Goal: Browse casually

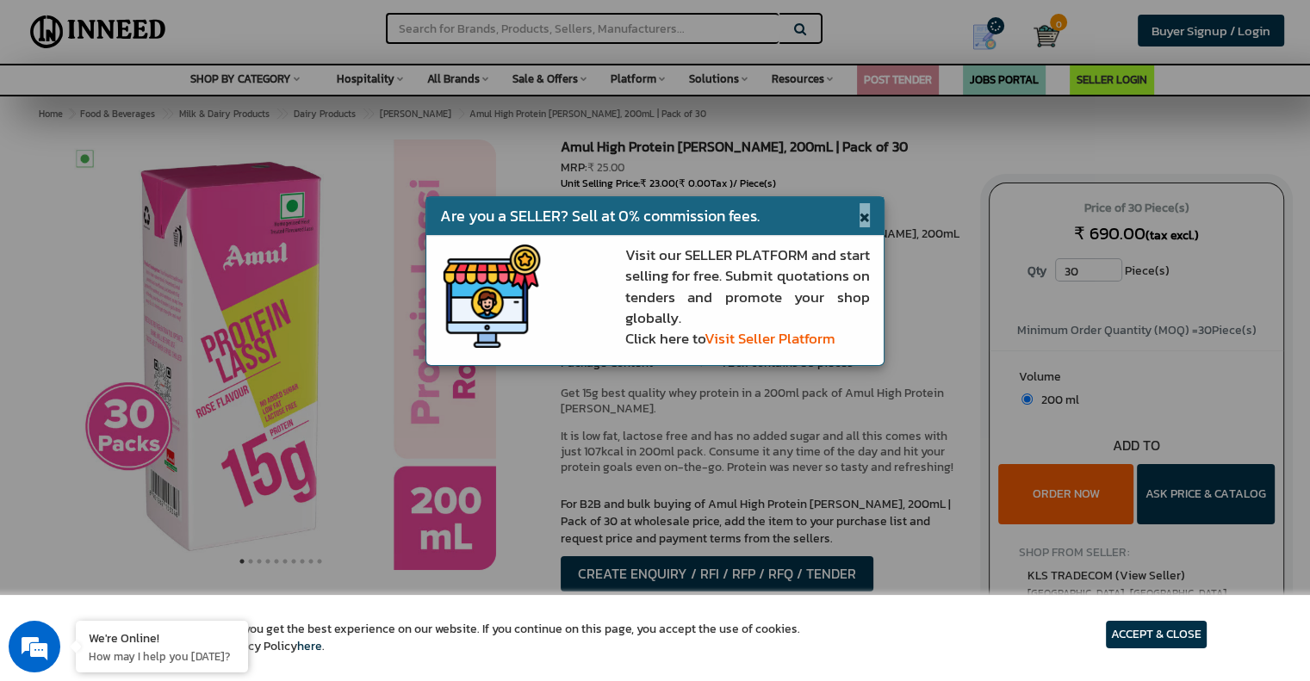
click at [860, 213] on span "×" at bounding box center [865, 215] width 10 height 24
click at [860, 213] on div "Amul High Protein [PERSON_NAME], 200mL | Pack of 30 MRP: ₹ 25.00 Unit Selling P…" at bounding box center [762, 387] width 428 height 495
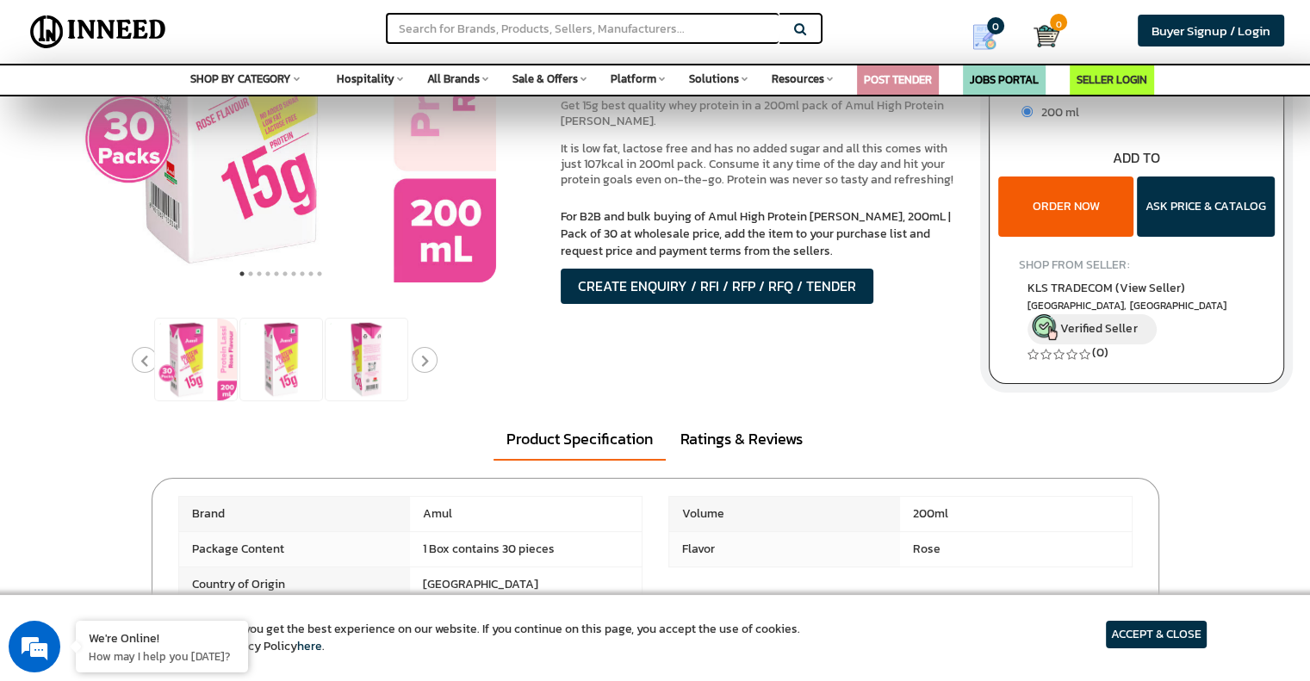
scroll to position [271, 0]
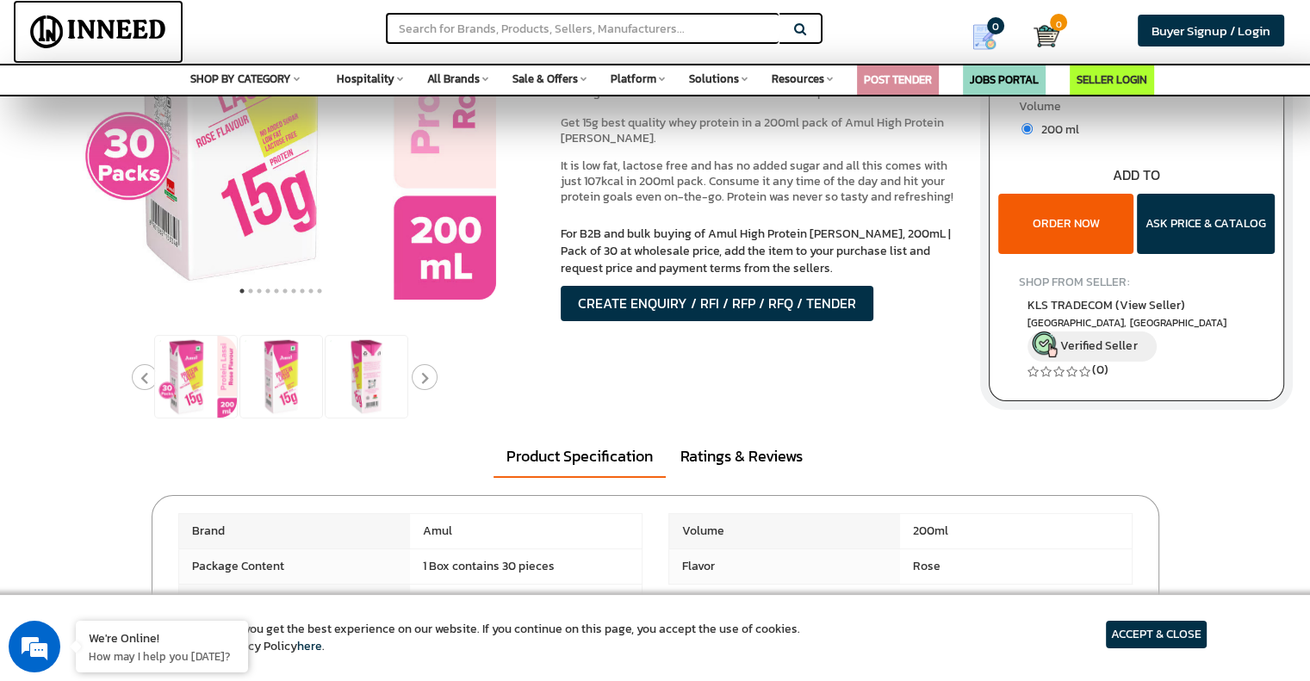
click at [103, 22] on img at bounding box center [98, 31] width 150 height 43
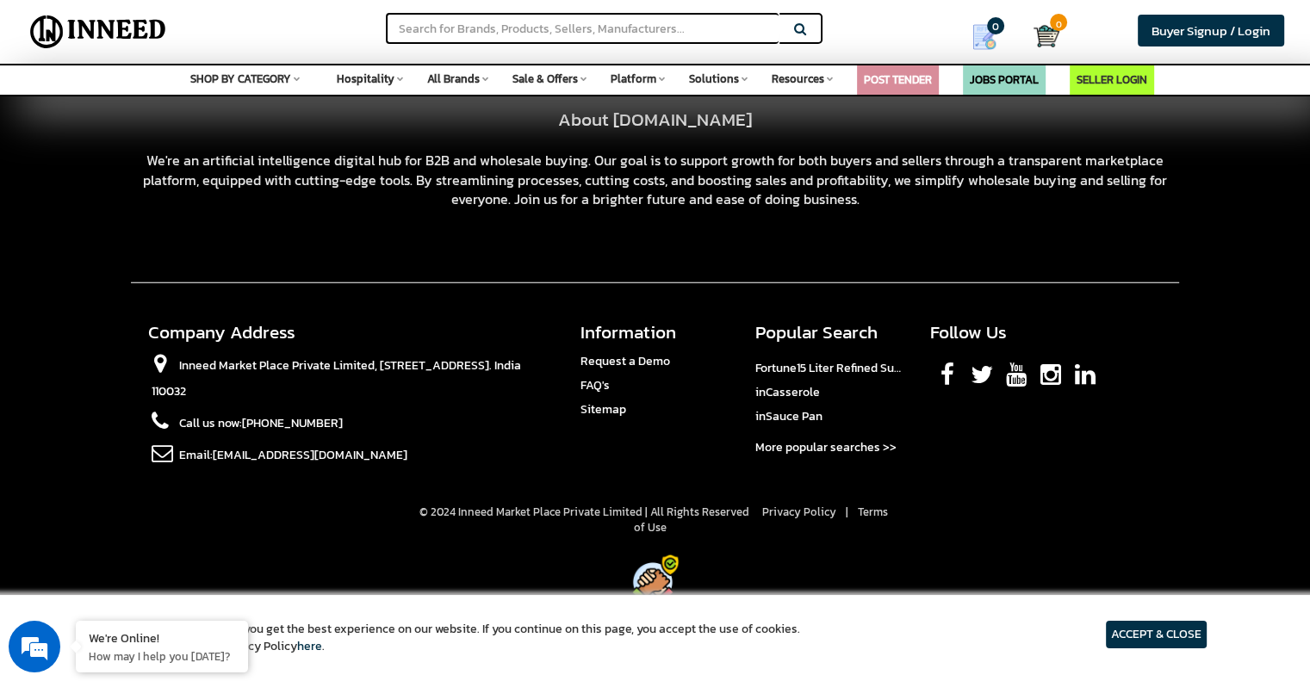
scroll to position [4503, 0]
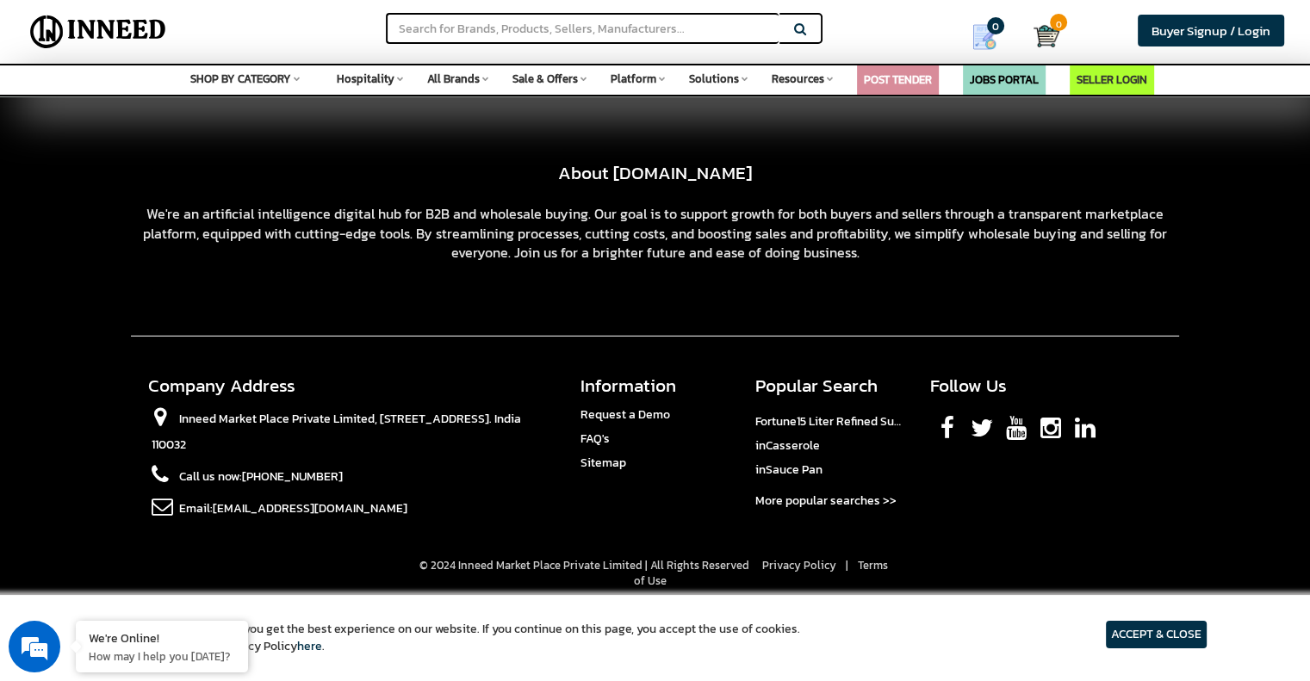
drag, startPoint x: 0, startPoint y: 0, endPoint x: 448, endPoint y: 240, distance: 508.4
click at [448, 240] on div "We're an artificial intelligence digital hub for B2B and wholesale buying. Our …" at bounding box center [655, 233] width 1049 height 59
click at [366, 410] on span "Inneed Market Place Private Limited, [STREET_ADDRESS]. India 110032" at bounding box center [337, 432] width 370 height 44
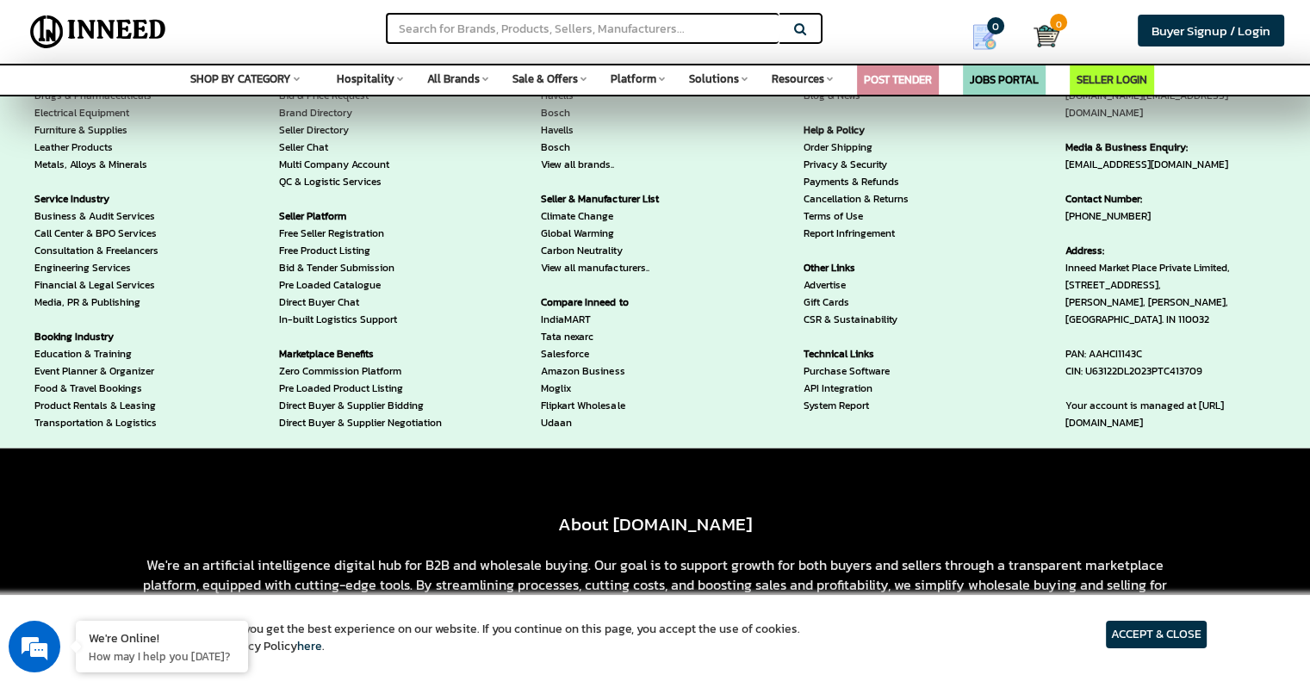
scroll to position [4135, 0]
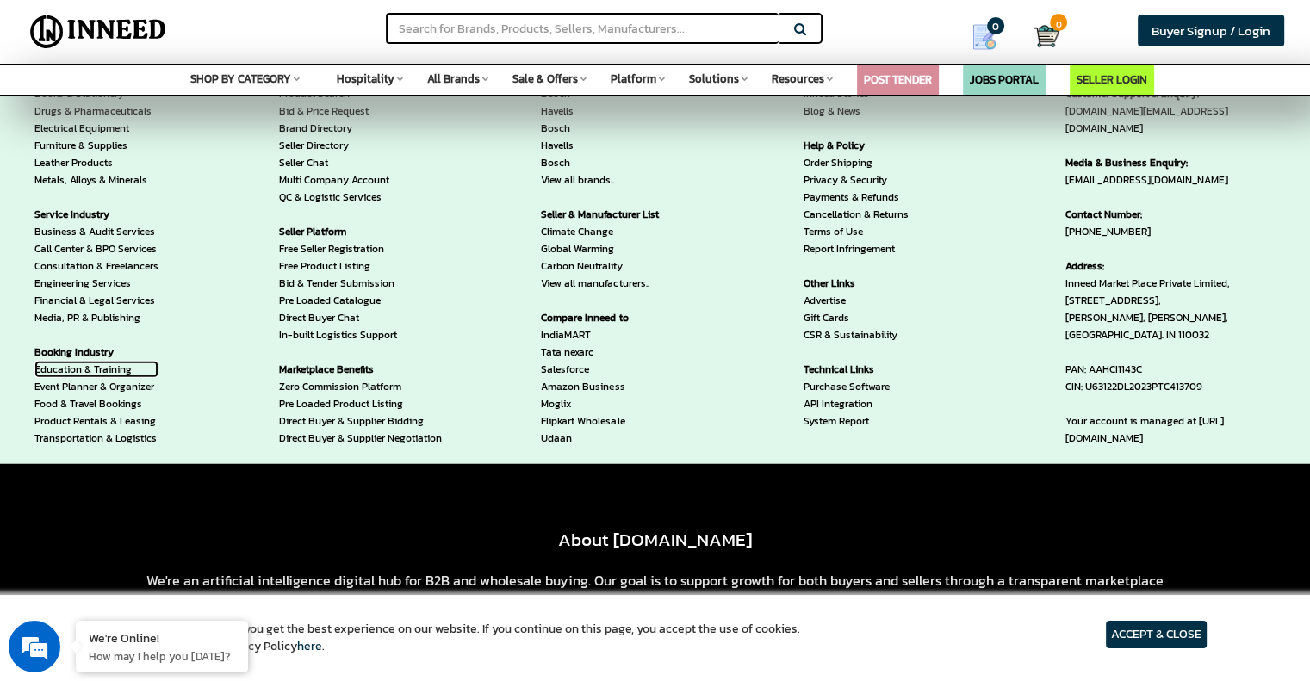
click at [100, 361] on link "Education & Training" at bounding box center [96, 369] width 124 height 17
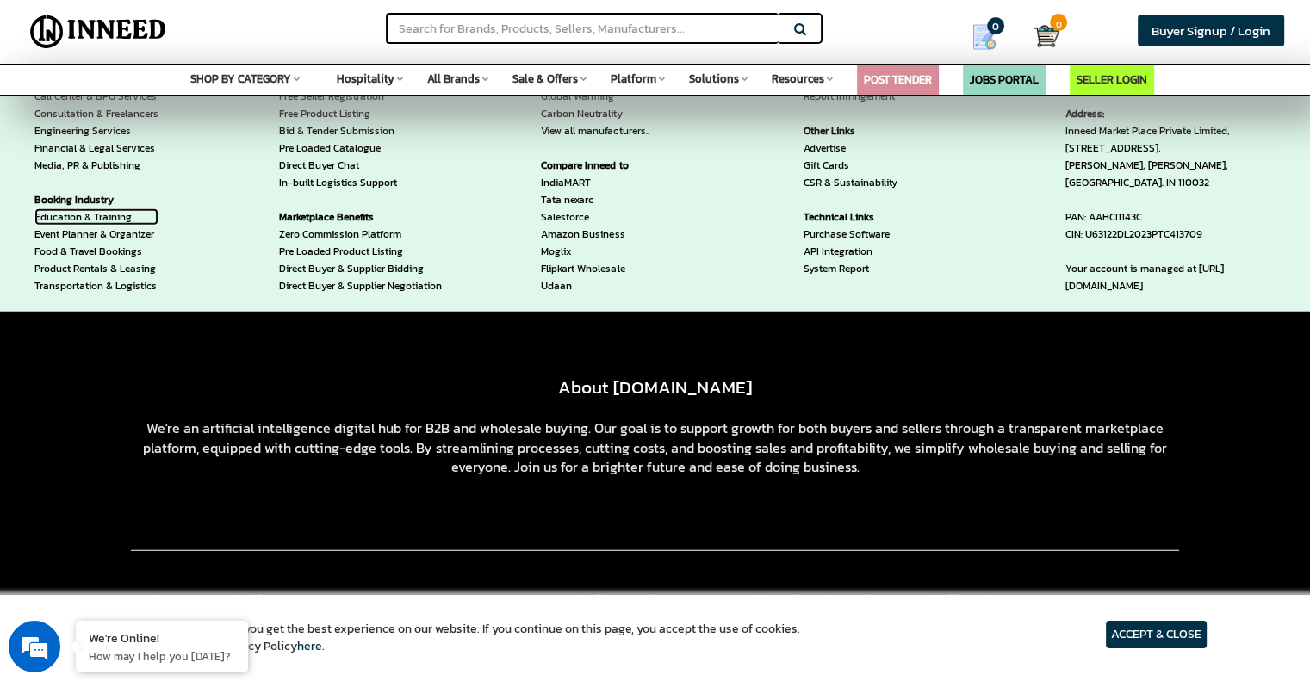
scroll to position [4297, 0]
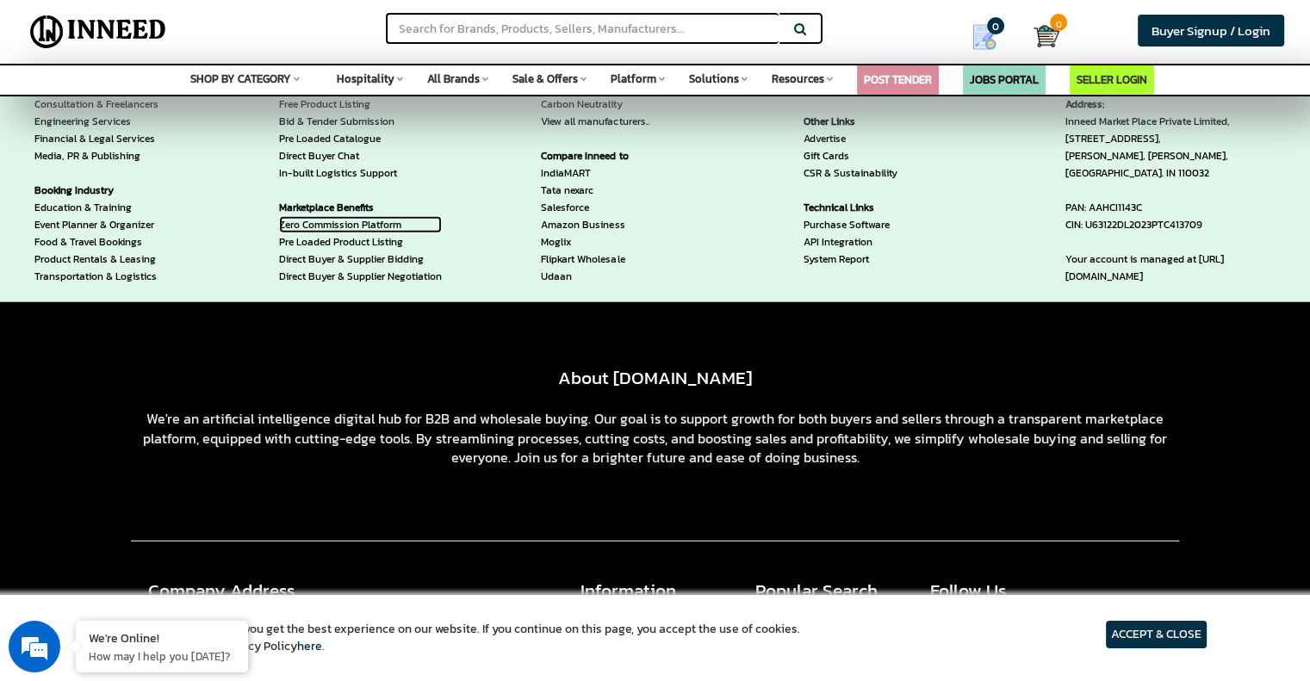
click at [344, 216] on link "Zero Commission Platform" at bounding box center [360, 224] width 163 height 17
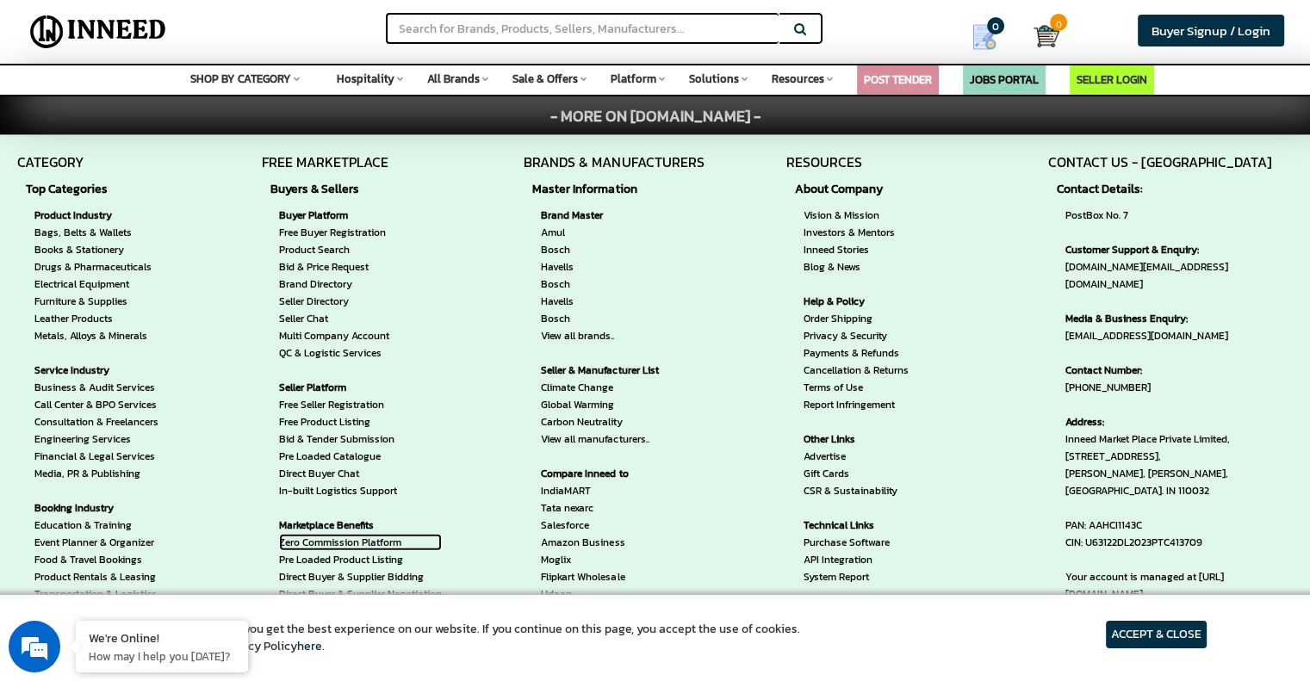
scroll to position [3977, 0]
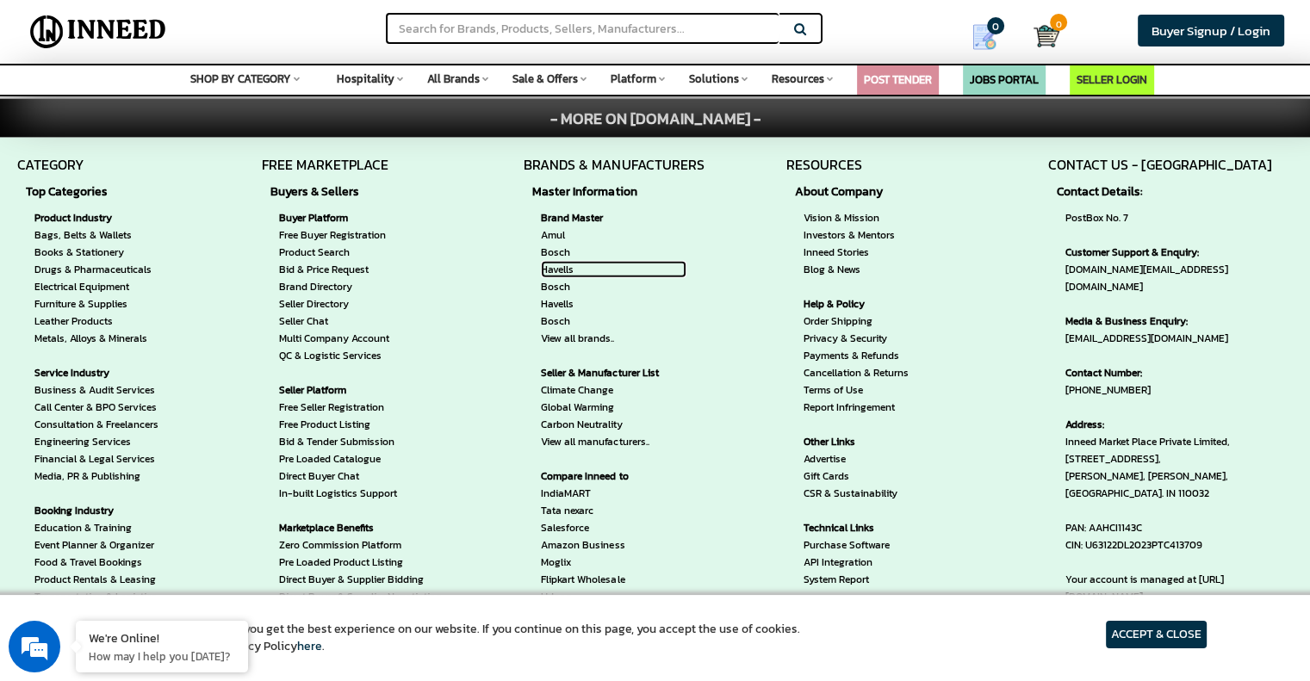
click at [557, 261] on link "Havells" at bounding box center [614, 269] width 146 height 17
click at [311, 261] on link "Bid & Price Request" at bounding box center [360, 269] width 163 height 17
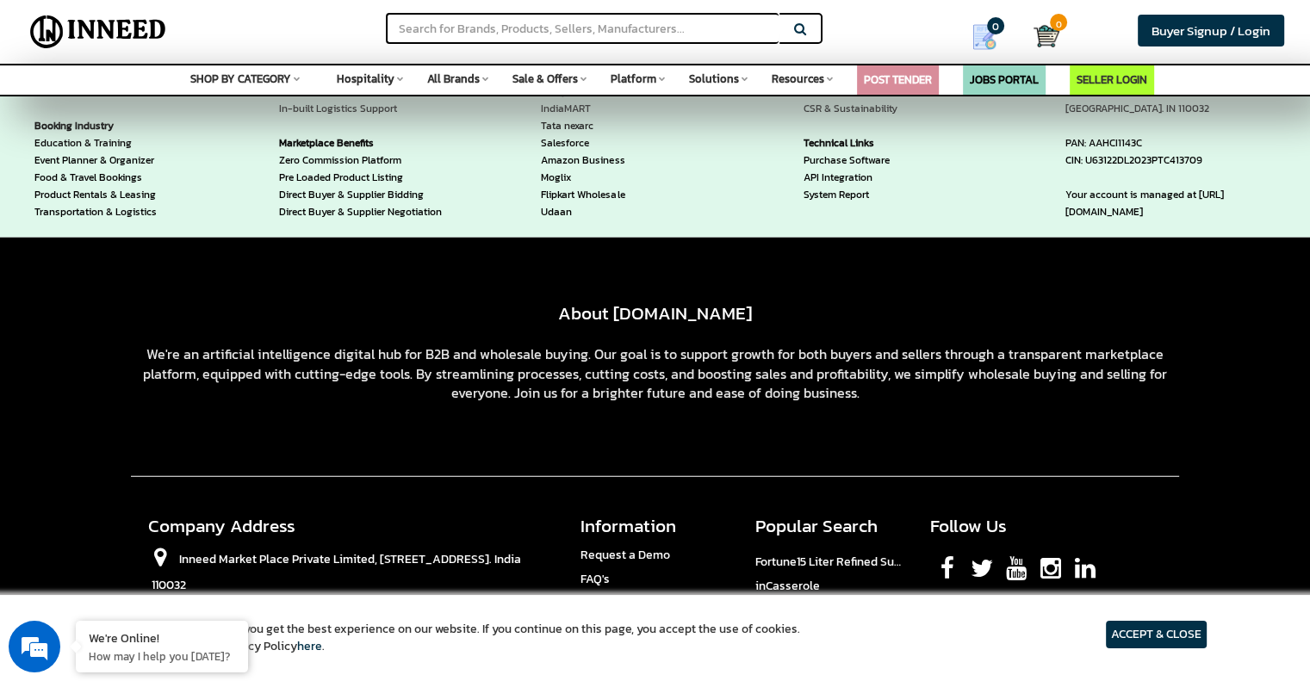
scroll to position [4556, 0]
